Goal: Information Seeking & Learning: Learn about a topic

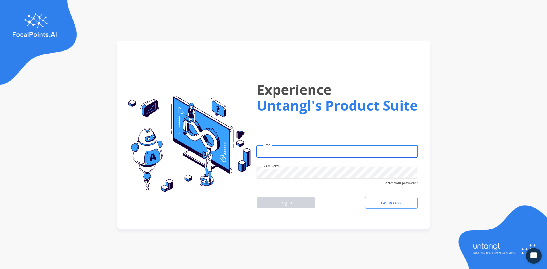
type input "**********"
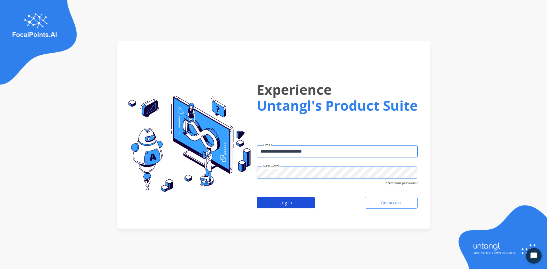
click at [278, 200] on button "Log In" at bounding box center [286, 202] width 58 height 11
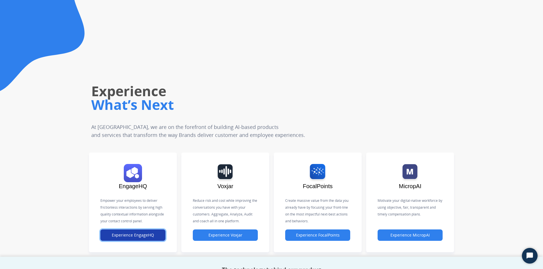
click at [134, 239] on button "Experience EngageHQ" at bounding box center [132, 235] width 65 height 11
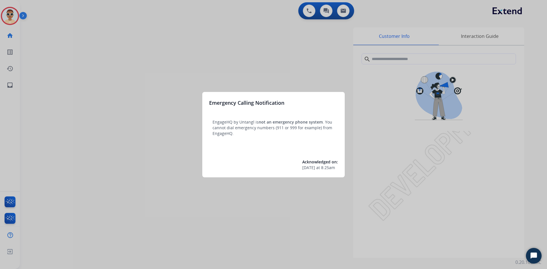
click at [9, 89] on div at bounding box center [273, 134] width 547 height 269
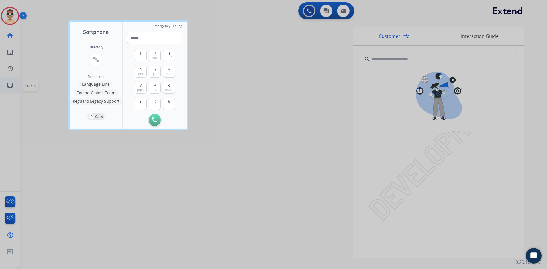
click at [9, 87] on div at bounding box center [273, 134] width 547 height 269
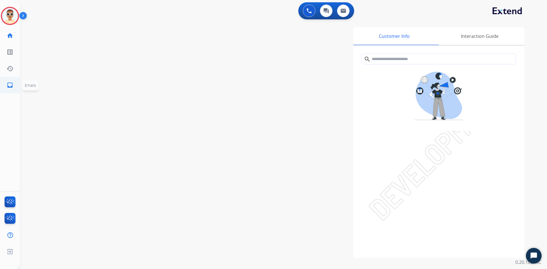
click at [8, 87] on mat-icon "inbox" at bounding box center [10, 85] width 7 height 7
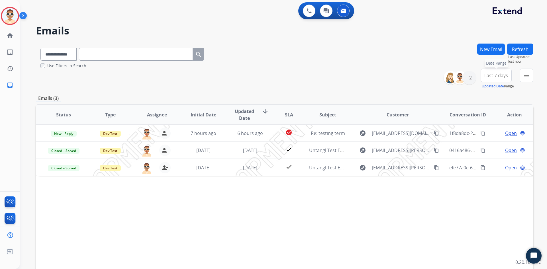
click at [484, 77] on button "Last 7 days Date Range" at bounding box center [496, 76] width 31 height 14
click at [484, 123] on div "Last 14 days" at bounding box center [494, 125] width 31 height 9
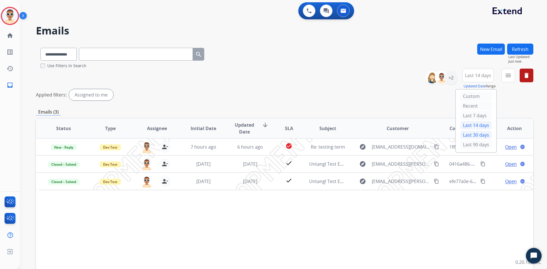
click at [466, 136] on div "Last 30 days" at bounding box center [475, 135] width 31 height 9
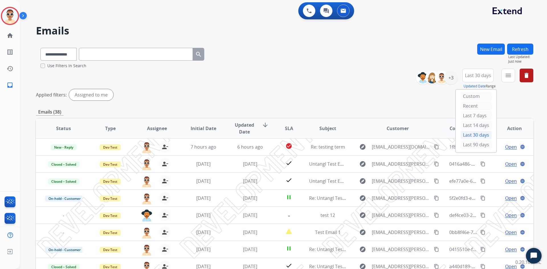
click at [322, 94] on div "Applied filters: Assigned to me" at bounding box center [285, 94] width 498 height 11
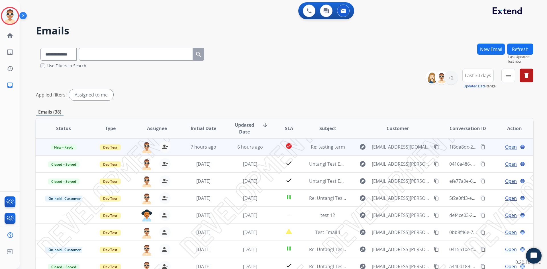
click at [505, 147] on span "Open" at bounding box center [511, 147] width 12 height 7
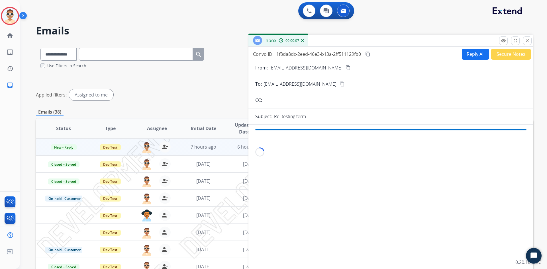
drag, startPoint x: 297, startPoint y: 118, endPoint x: 282, endPoint y: 118, distance: 15.1
click at [282, 118] on div "Re: testing term" at bounding box center [400, 116] width 252 height 7
click at [282, 118] on p "Re: testing term" at bounding box center [290, 116] width 32 height 7
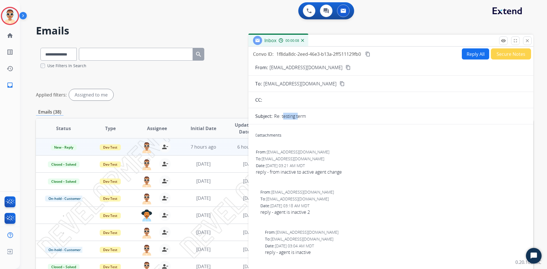
click at [282, 118] on p "Re: testing term" at bounding box center [290, 116] width 32 height 7
click at [529, 41] on mat-icon "close" at bounding box center [527, 40] width 5 height 5
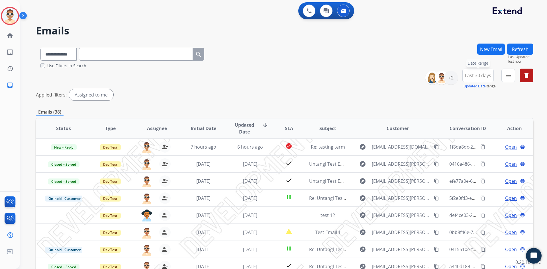
click at [487, 77] on span "Last 30 days" at bounding box center [478, 75] width 26 height 2
click at [453, 77] on div "+2" at bounding box center [451, 78] width 14 height 14
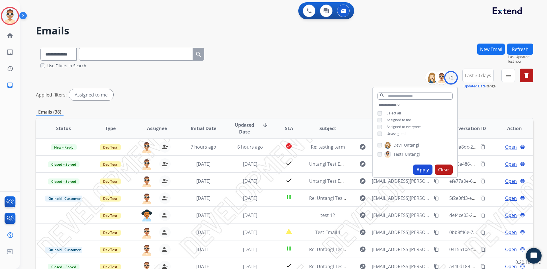
scroll to position [57, 0]
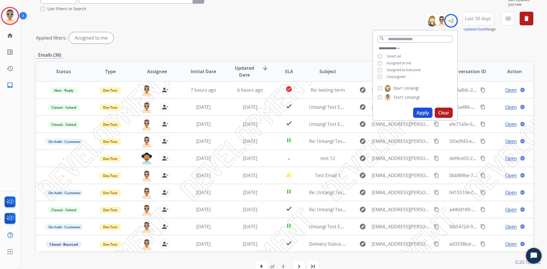
click at [328, 39] on div "Applied filters: Assigned to me" at bounding box center [285, 37] width 498 height 11
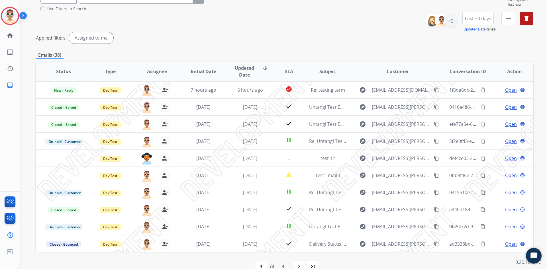
scroll to position [0, 0]
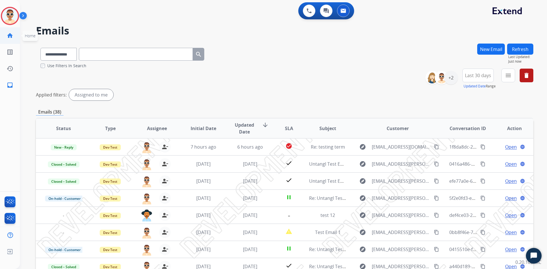
click at [11, 35] on mat-icon "home" at bounding box center [10, 35] width 7 height 7
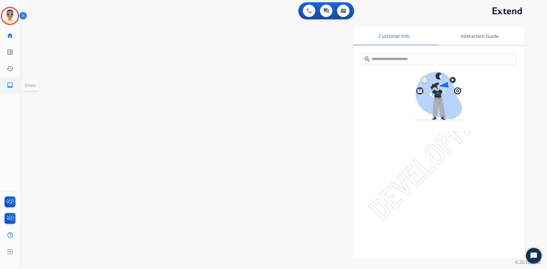
click at [10, 82] on mat-icon "inbox" at bounding box center [10, 85] width 7 height 7
select select "**********"
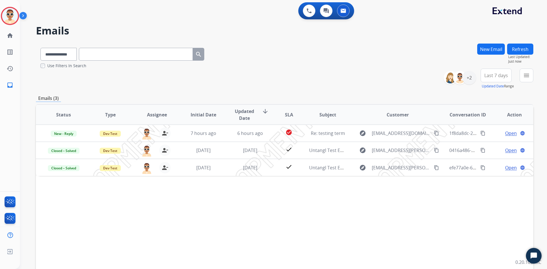
click at [521, 52] on button "Refresh" at bounding box center [520, 49] width 26 height 11
click at [61, 52] on select "**********" at bounding box center [58, 54] width 36 height 13
click at [136, 89] on div "**********" at bounding box center [285, 184] width 498 height 282
click at [7, 55] on mat-icon "list_alt" at bounding box center [10, 52] width 7 height 7
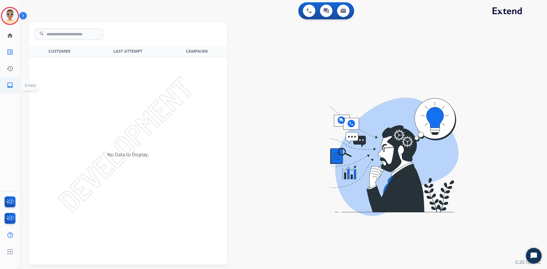
click at [13, 91] on link "inbox Emails" at bounding box center [10, 85] width 16 height 16
select select "**********"
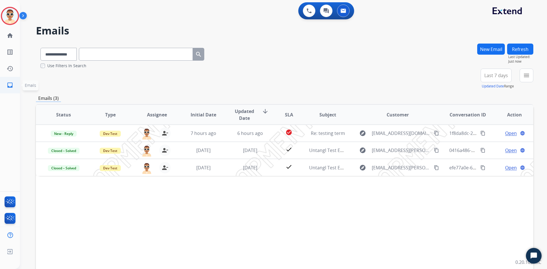
click at [10, 86] on mat-icon "inbox" at bounding box center [10, 85] width 7 height 7
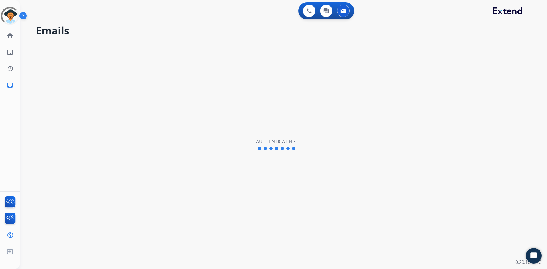
click at [274, 108] on div "Emails Authenticating." at bounding box center [277, 145] width 514 height 249
select select "**********"
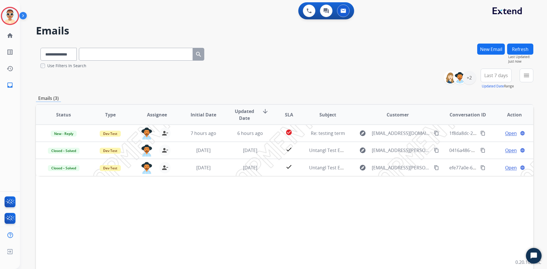
scroll to position [56, 0]
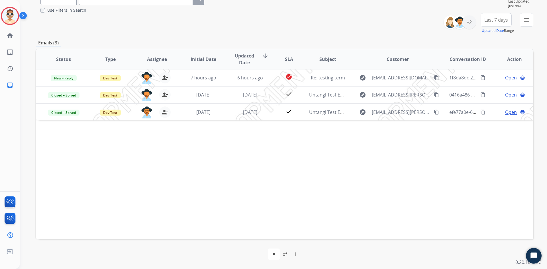
click at [297, 256] on div "1" at bounding box center [296, 254] width 12 height 11
click at [275, 256] on select "*" at bounding box center [274, 254] width 12 height 11
click at [303, 256] on div "first_page navigate_before * of 1 navigate_next last_page" at bounding box center [285, 254] width 498 height 11
click at [345, 249] on div "first_page navigate_before * of 1 navigate_next last_page" at bounding box center [285, 254] width 498 height 11
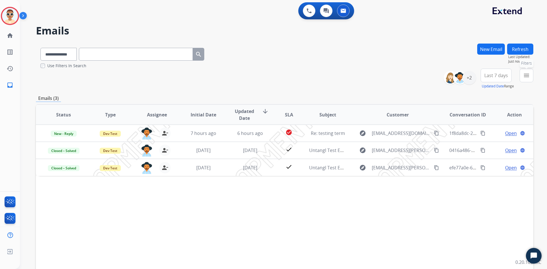
click at [527, 76] on mat-icon "menu" at bounding box center [526, 75] width 7 height 7
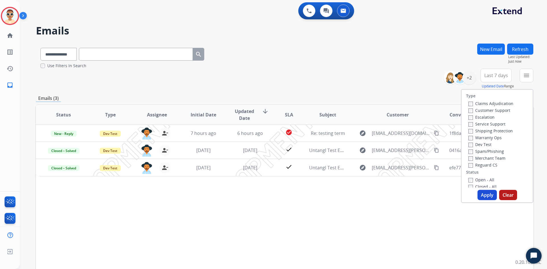
click at [484, 103] on label "Claims Adjudication" at bounding box center [490, 103] width 45 height 5
drag, startPoint x: 482, startPoint y: 128, endPoint x: 482, endPoint y: 134, distance: 6.3
click at [482, 133] on div "Claims Adjudication Customer Support Escalation Service Support Shipping Protec…" at bounding box center [489, 134] width 47 height 68
click at [476, 144] on label "Dev Test" at bounding box center [479, 144] width 23 height 5
click at [477, 129] on label "Shipping Protection" at bounding box center [490, 130] width 44 height 5
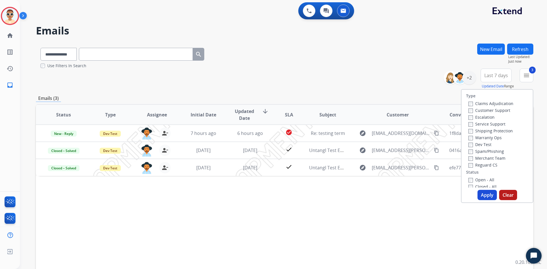
click at [477, 111] on label "Customer Support" at bounding box center [489, 110] width 42 height 5
click at [478, 122] on label "Service Support" at bounding box center [486, 123] width 37 height 5
click at [481, 117] on label "Escalation" at bounding box center [481, 117] width 26 height 5
click at [484, 201] on div "Type Claims Adjudication Customer Support Escalation Service Support Shipping P…" at bounding box center [497, 146] width 72 height 114
click at [486, 195] on button "Apply" at bounding box center [487, 195] width 19 height 10
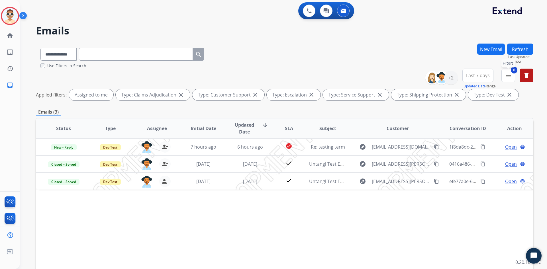
click at [510, 75] on mat-icon "menu" at bounding box center [508, 75] width 7 height 7
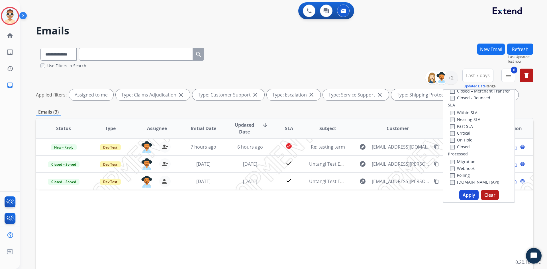
scroll to position [43, 0]
click at [463, 142] on label "Closed - All" at bounding box center [464, 143] width 28 height 5
click at [462, 138] on label "Open - All" at bounding box center [463, 136] width 26 height 5
click at [462, 144] on label "Closed - All" at bounding box center [464, 143] width 28 height 5
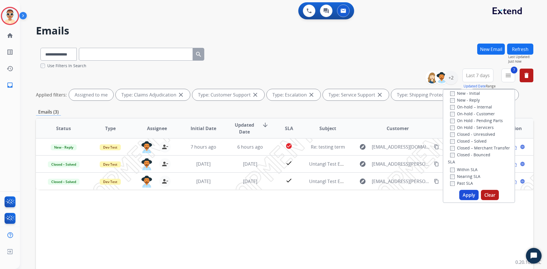
click at [468, 197] on button "Apply" at bounding box center [468, 195] width 19 height 10
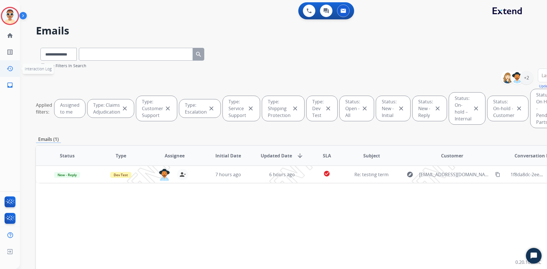
click at [10, 75] on link "history Interaction Log" at bounding box center [10, 69] width 16 height 16
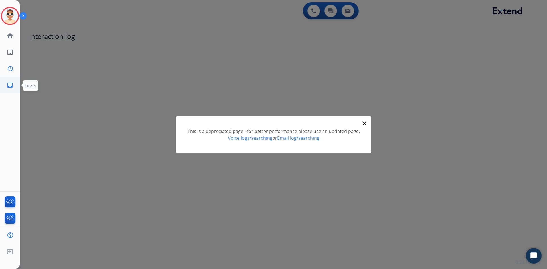
click at [11, 84] on mat-icon "inbox" at bounding box center [10, 85] width 7 height 7
select select "**********"
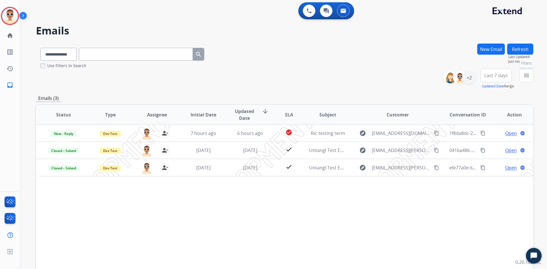
click at [525, 74] on mat-icon "menu" at bounding box center [526, 75] width 7 height 7
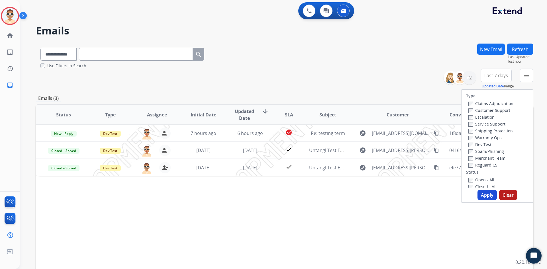
click at [489, 109] on label "Customer Support" at bounding box center [489, 110] width 42 height 5
click at [484, 147] on label "Dev Test" at bounding box center [479, 144] width 23 height 5
drag, startPoint x: 478, startPoint y: 163, endPoint x: 483, endPoint y: 123, distance: 40.4
click at [478, 160] on div "Claims Adjudication Customer Support Escalation Service Support Shipping Protec…" at bounding box center [489, 134] width 47 height 68
click at [483, 122] on label "Service Support" at bounding box center [486, 123] width 37 height 5
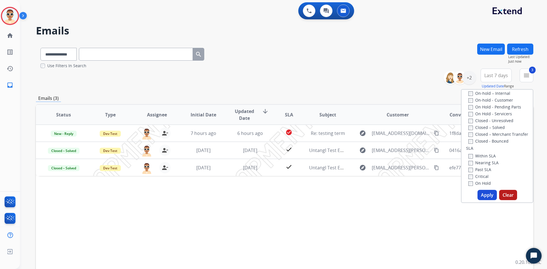
scroll to position [57, 0]
click at [482, 131] on label "Closed - All" at bounding box center [482, 129] width 28 height 5
click at [485, 192] on button "Apply" at bounding box center [487, 195] width 19 height 10
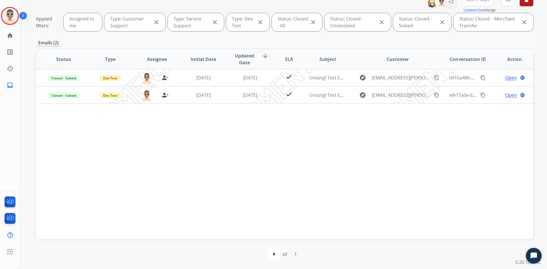
scroll to position [19, 0]
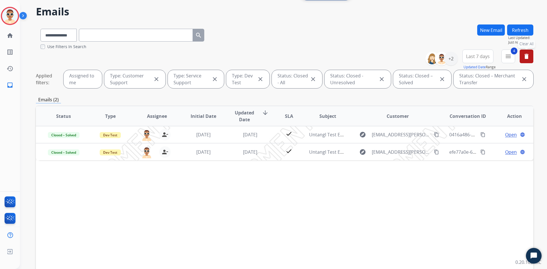
click at [530, 60] on button "delete Clear All" at bounding box center [527, 57] width 14 height 14
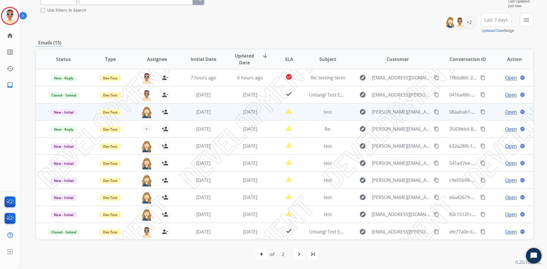
scroll to position [27, 0]
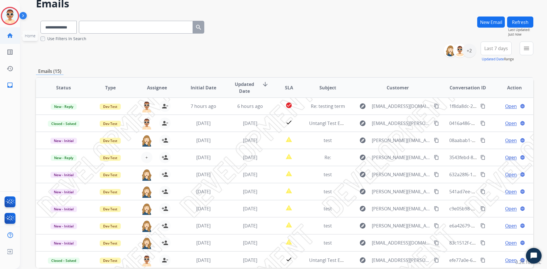
click at [12, 28] on link "home Home" at bounding box center [10, 36] width 16 height 16
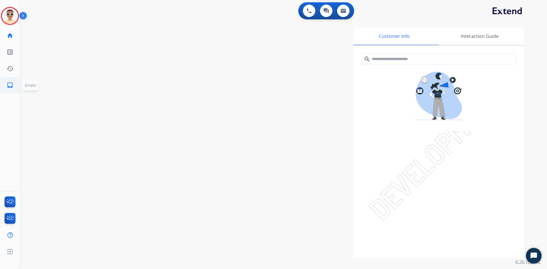
click at [9, 85] on mat-icon "inbox" at bounding box center [10, 85] width 7 height 7
select select "**********"
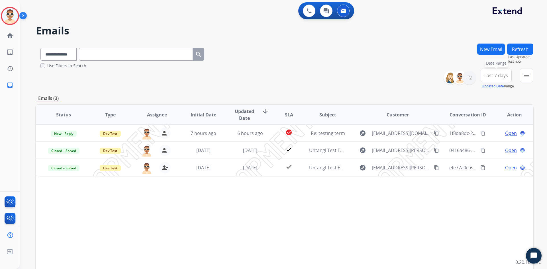
click at [500, 77] on span "Last 7 days" at bounding box center [496, 75] width 24 height 2
click at [490, 133] on div "Last 30 days" at bounding box center [494, 135] width 31 height 9
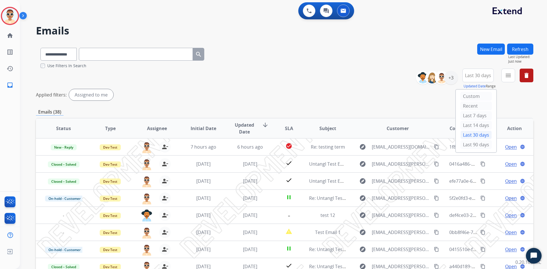
click at [324, 86] on div "**********" at bounding box center [285, 86] width 498 height 34
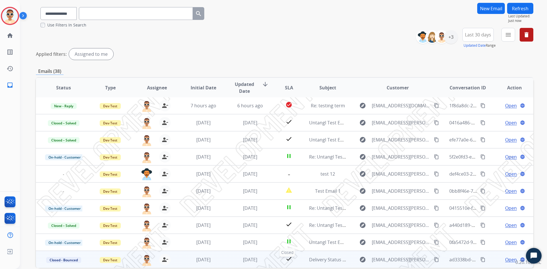
scroll to position [69, 0]
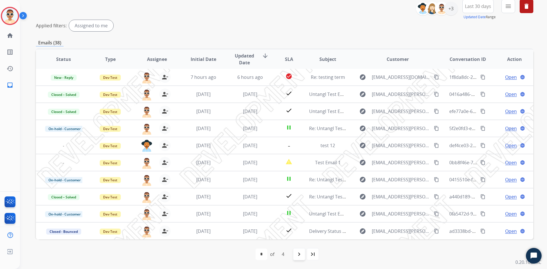
click at [303, 253] on mat-icon "navigate_next" at bounding box center [299, 254] width 7 height 7
click at [313, 254] on mat-icon "navigate_next" at bounding box center [311, 254] width 7 height 7
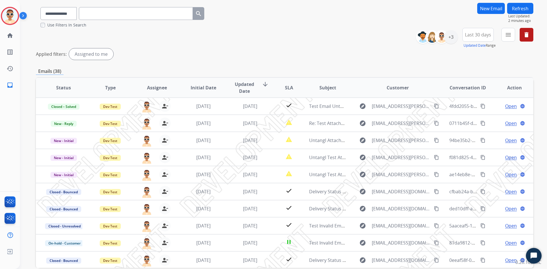
scroll to position [12, 0]
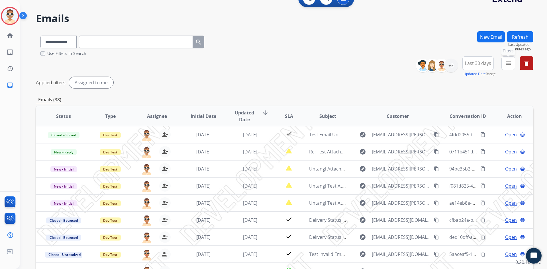
click at [506, 69] on button "menu Filters" at bounding box center [509, 63] width 14 height 14
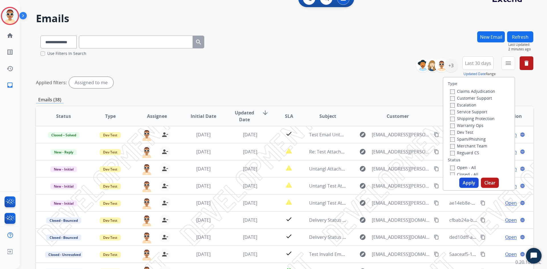
click at [466, 98] on label "Customer Support" at bounding box center [471, 97] width 42 height 5
click at [460, 127] on label "Warranty Ops" at bounding box center [466, 125] width 33 height 5
drag, startPoint x: 462, startPoint y: 148, endPoint x: 468, endPoint y: 117, distance: 31.3
click at [462, 144] on label "Merchant Team" at bounding box center [468, 145] width 37 height 5
click at [468, 116] on div "Shipping Protection" at bounding box center [472, 118] width 45 height 7
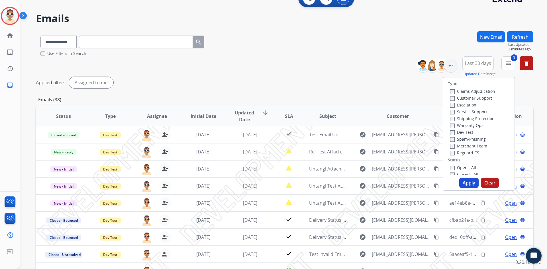
click at [466, 105] on label "Escalation" at bounding box center [463, 104] width 26 height 5
click at [463, 113] on label "Service Support" at bounding box center [468, 111] width 37 height 5
click at [465, 166] on label "Open - All" at bounding box center [463, 167] width 26 height 5
click at [462, 181] on button "Apply" at bounding box center [468, 183] width 19 height 10
select select "*"
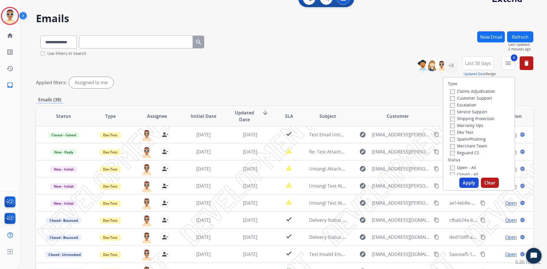
scroll to position [0, 0]
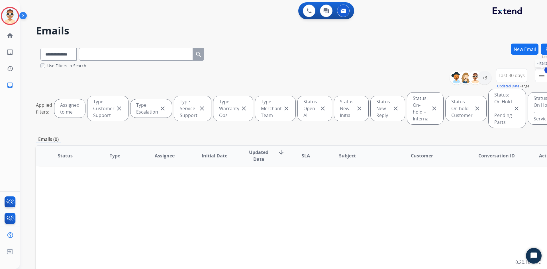
click at [539, 77] on mat-icon "menu" at bounding box center [542, 75] width 7 height 7
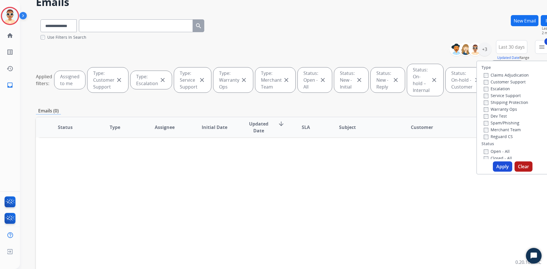
scroll to position [28, 0]
click at [484, 152] on label "Open - All" at bounding box center [497, 151] width 26 height 5
click at [484, 157] on label "Closed - All" at bounding box center [498, 158] width 28 height 5
click at [494, 165] on button "Apply" at bounding box center [502, 167] width 19 height 10
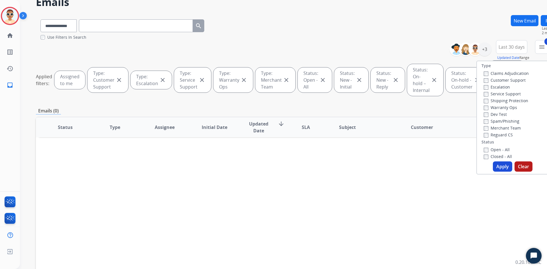
scroll to position [0, 0]
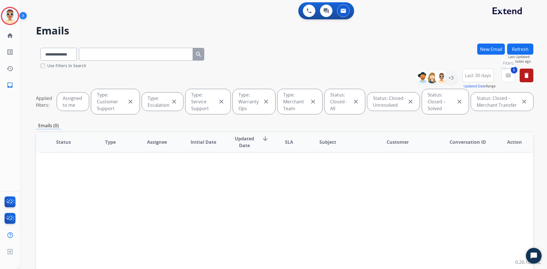
click at [510, 78] on mat-icon "menu" at bounding box center [508, 75] width 7 height 7
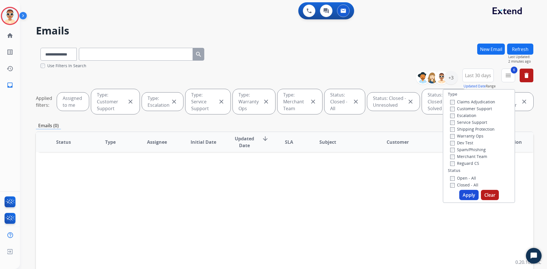
click at [466, 145] on label "Dev Test" at bounding box center [461, 142] width 23 height 5
click at [465, 196] on button "Apply" at bounding box center [468, 195] width 19 height 10
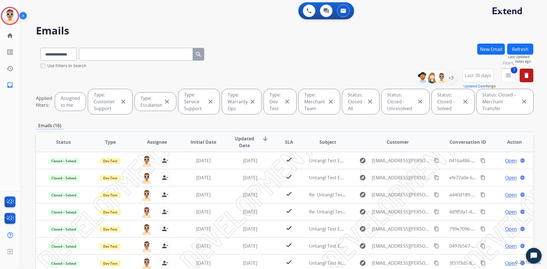
click at [505, 77] on button "7 menu Filters" at bounding box center [509, 76] width 14 height 14
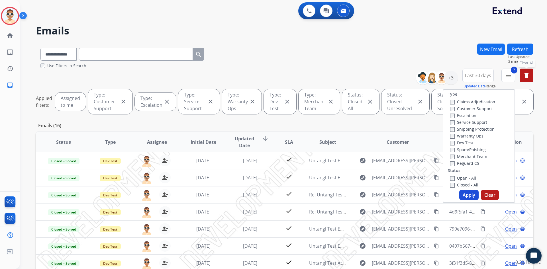
click at [527, 78] on mat-icon "delete" at bounding box center [526, 75] width 7 height 7
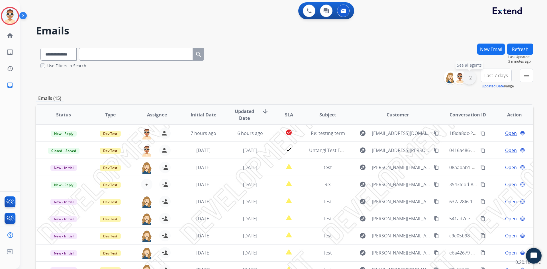
click at [470, 76] on div "+2" at bounding box center [469, 78] width 14 height 14
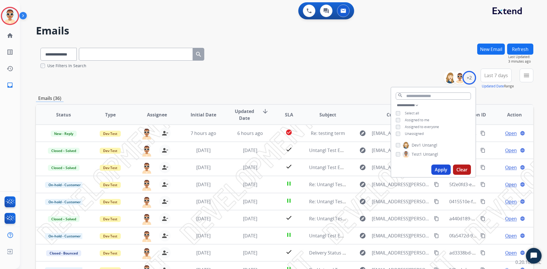
click at [423, 119] on span "Assigned to me" at bounding box center [417, 120] width 25 height 5
click at [416, 134] on span "Unassigned" at bounding box center [414, 133] width 19 height 5
click at [438, 168] on button "Apply" at bounding box center [440, 170] width 19 height 10
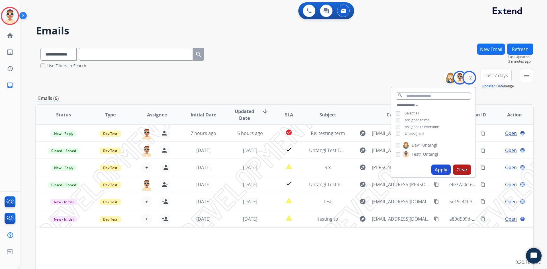
click at [331, 66] on div "**********" at bounding box center [285, 55] width 498 height 25
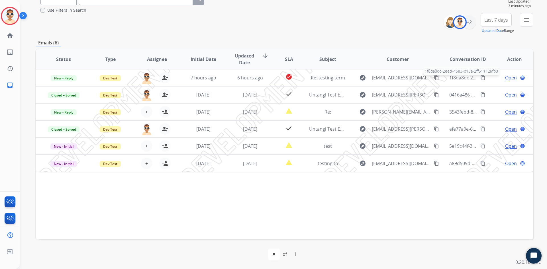
scroll to position [27, 0]
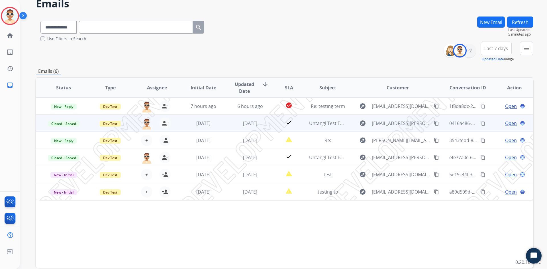
click at [481, 123] on mat-icon "content_copy" at bounding box center [482, 123] width 5 height 5
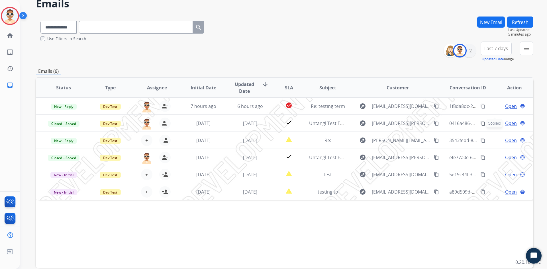
click at [137, 27] on input "text" at bounding box center [136, 27] width 114 height 13
paste input "**********"
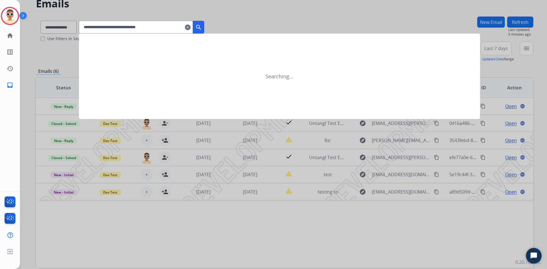
type input "**********"
click at [202, 28] on mat-icon "search" at bounding box center [198, 27] width 7 height 7
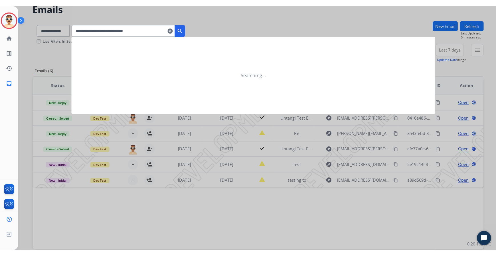
scroll to position [0, 0]
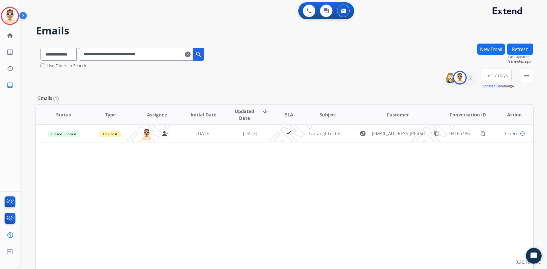
click at [191, 55] on mat-icon "clear" at bounding box center [188, 54] width 6 height 7
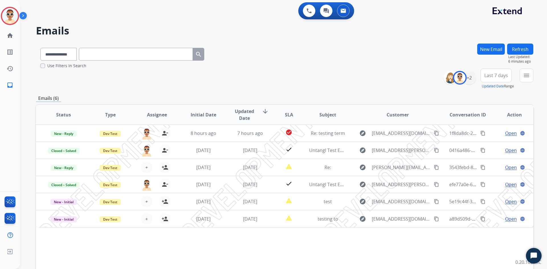
click at [546, 36] on div "**********" at bounding box center [283, 134] width 527 height 269
